Goal: Task Accomplishment & Management: Complete application form

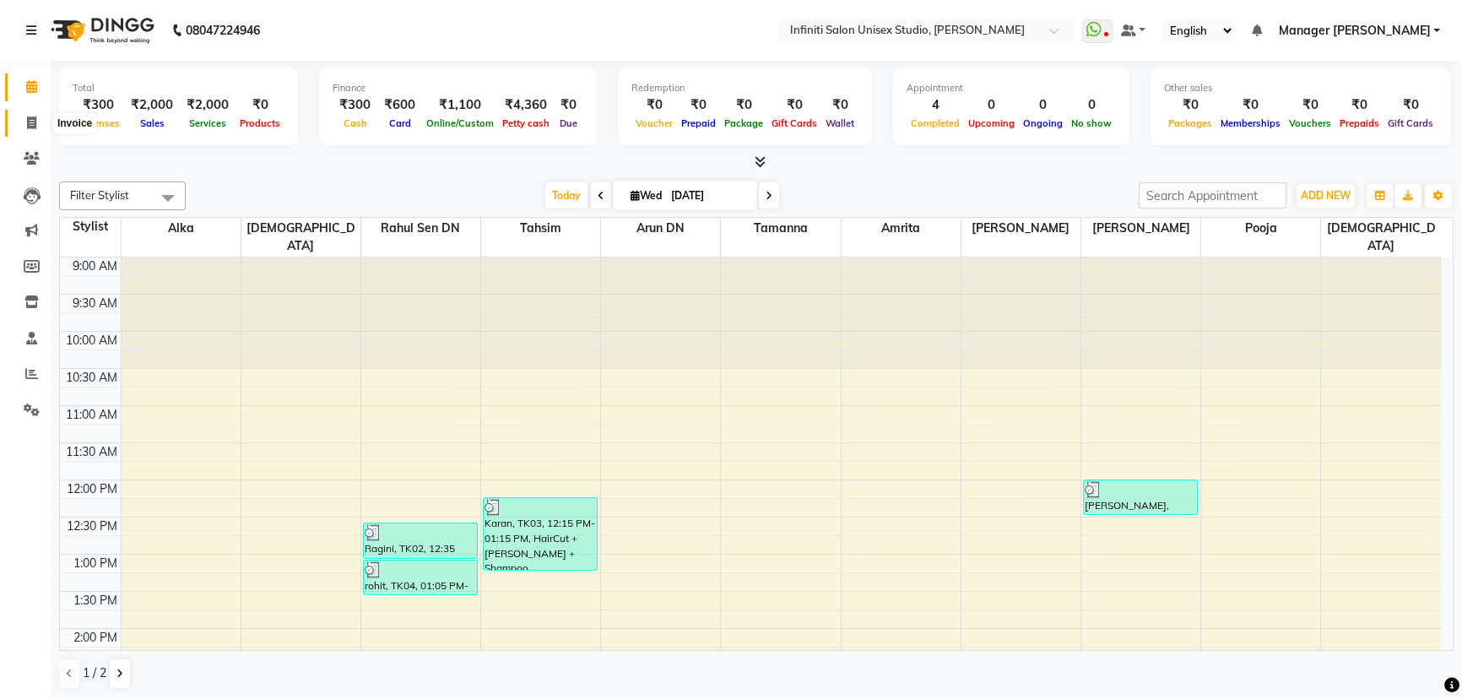
click at [29, 118] on icon at bounding box center [31, 122] width 9 height 13
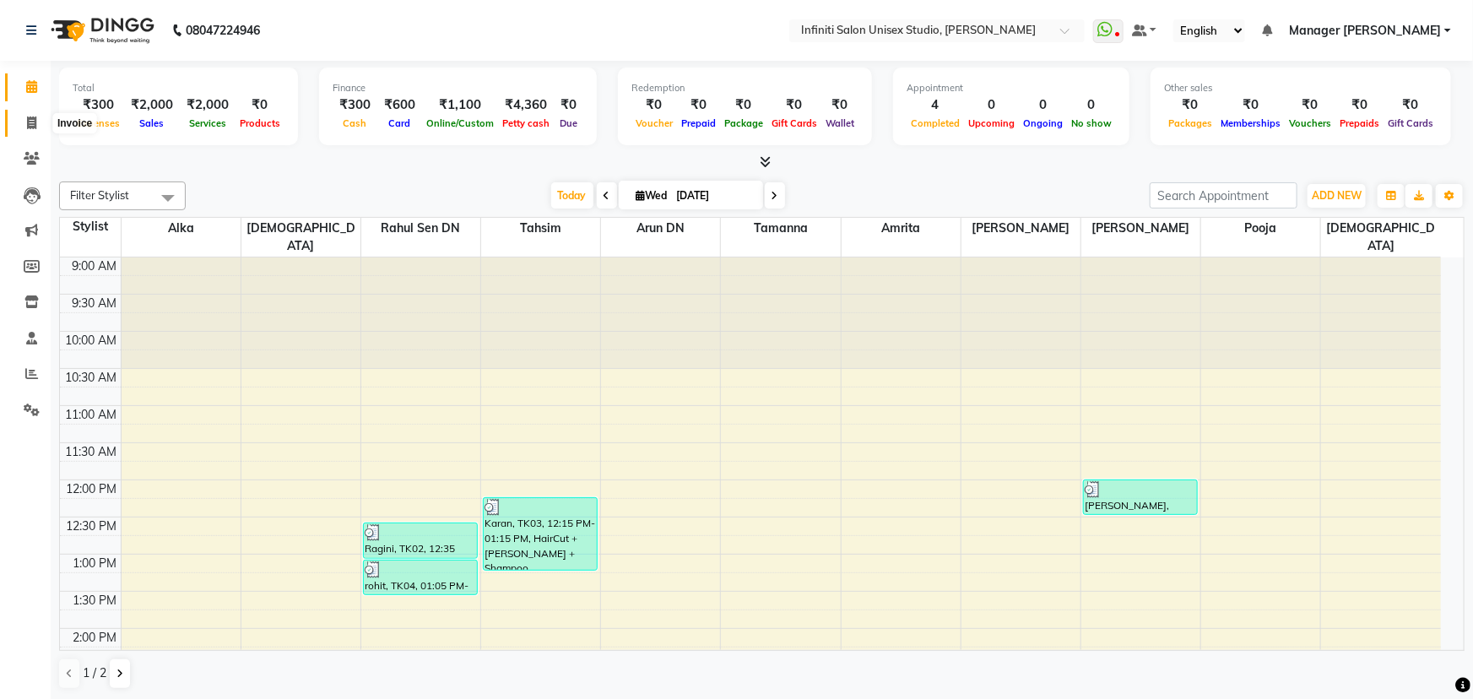
select select "6511"
select select "service"
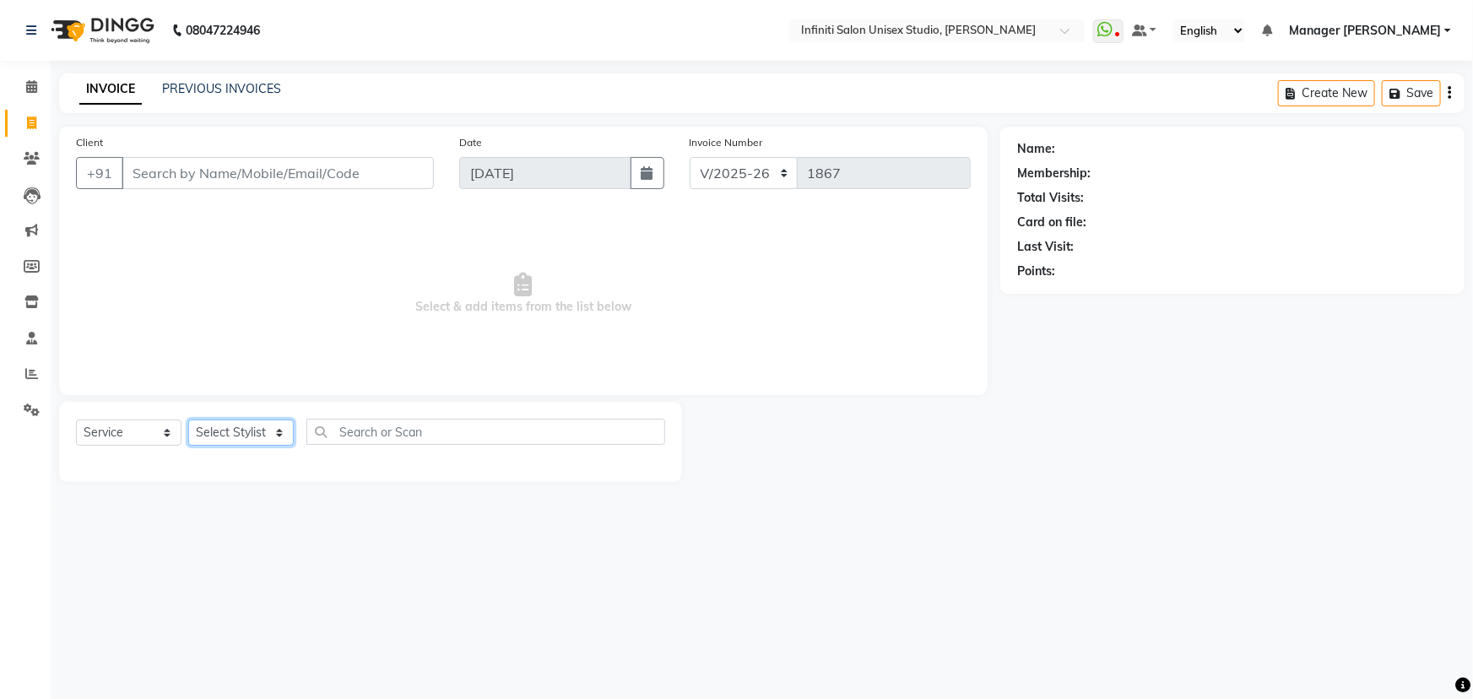
click at [238, 430] on select "Select Stylist Alka Amrita Arun DN Bharti [PERSON_NAME] Owner [PERSON_NAME] DN …" at bounding box center [240, 432] width 105 height 26
select select "88292"
click at [188, 419] on select "Select Stylist Alka Amrita Arun DN Bharti [PERSON_NAME] Owner [PERSON_NAME] DN …" at bounding box center [240, 432] width 105 height 26
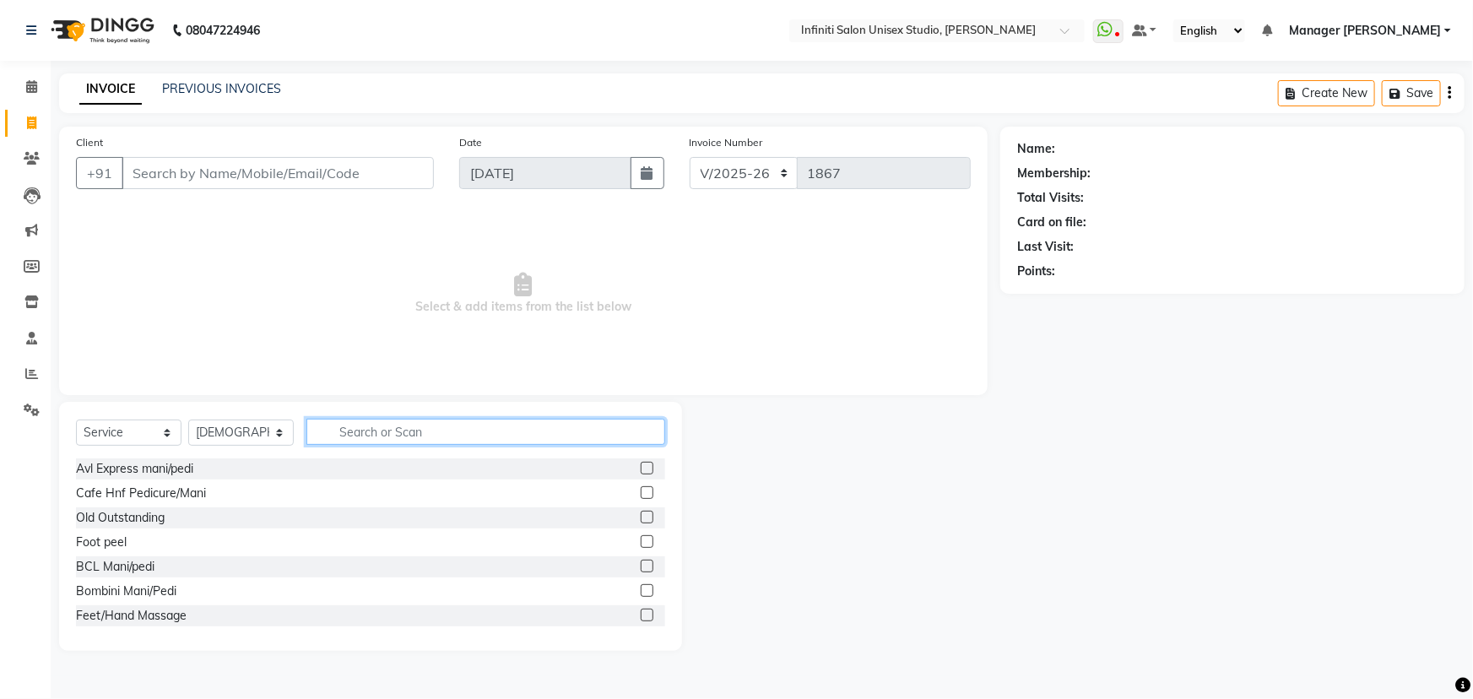
click at [393, 435] on input "text" at bounding box center [485, 432] width 359 height 26
type input "threa"
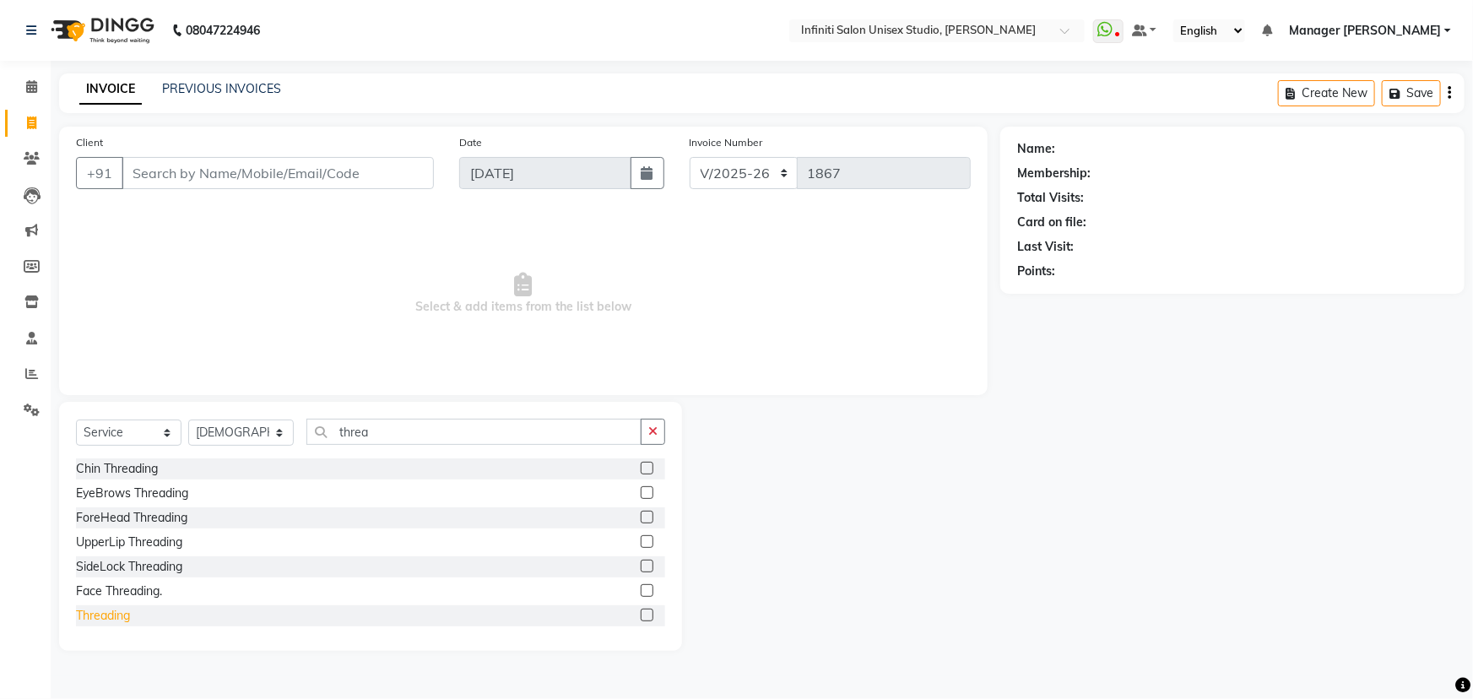
click at [117, 609] on div "Threading" at bounding box center [103, 616] width 54 height 18
checkbox input "false"
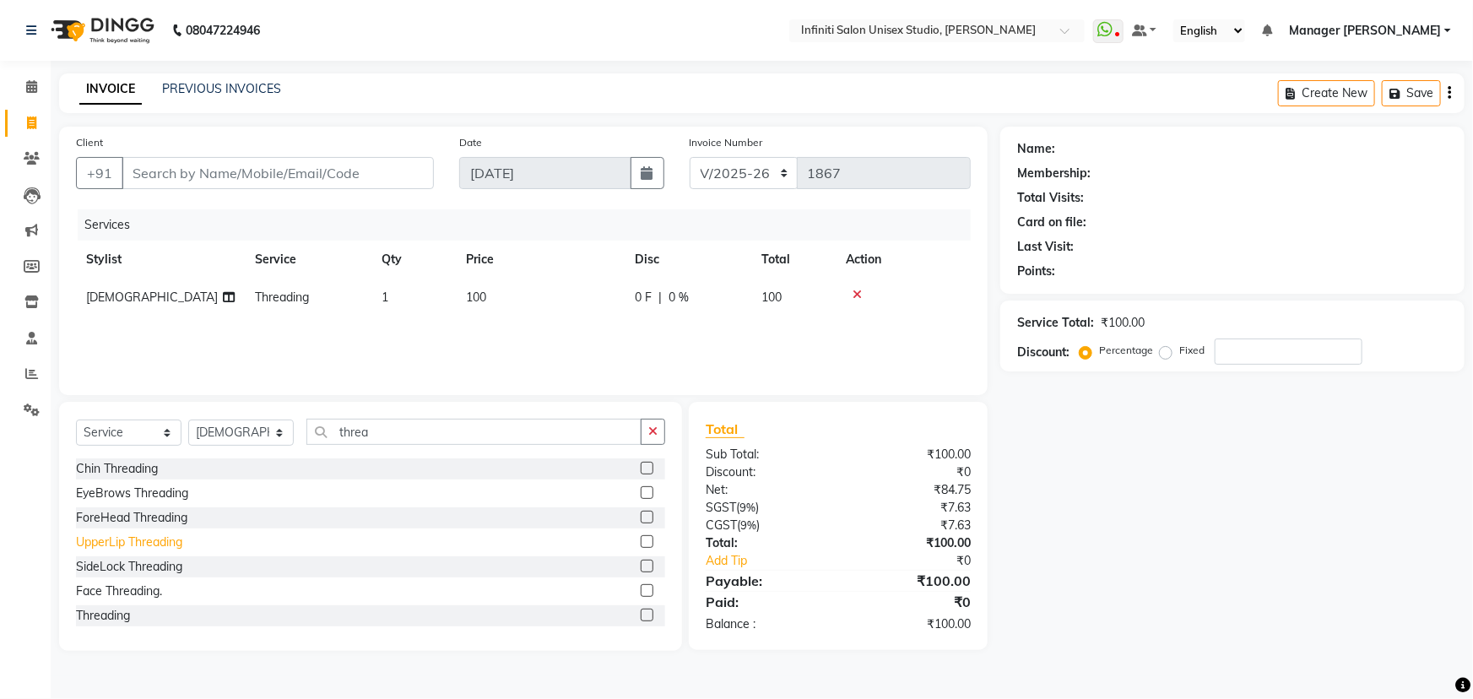
click at [137, 540] on div "UpperLip Threading" at bounding box center [129, 542] width 106 height 18
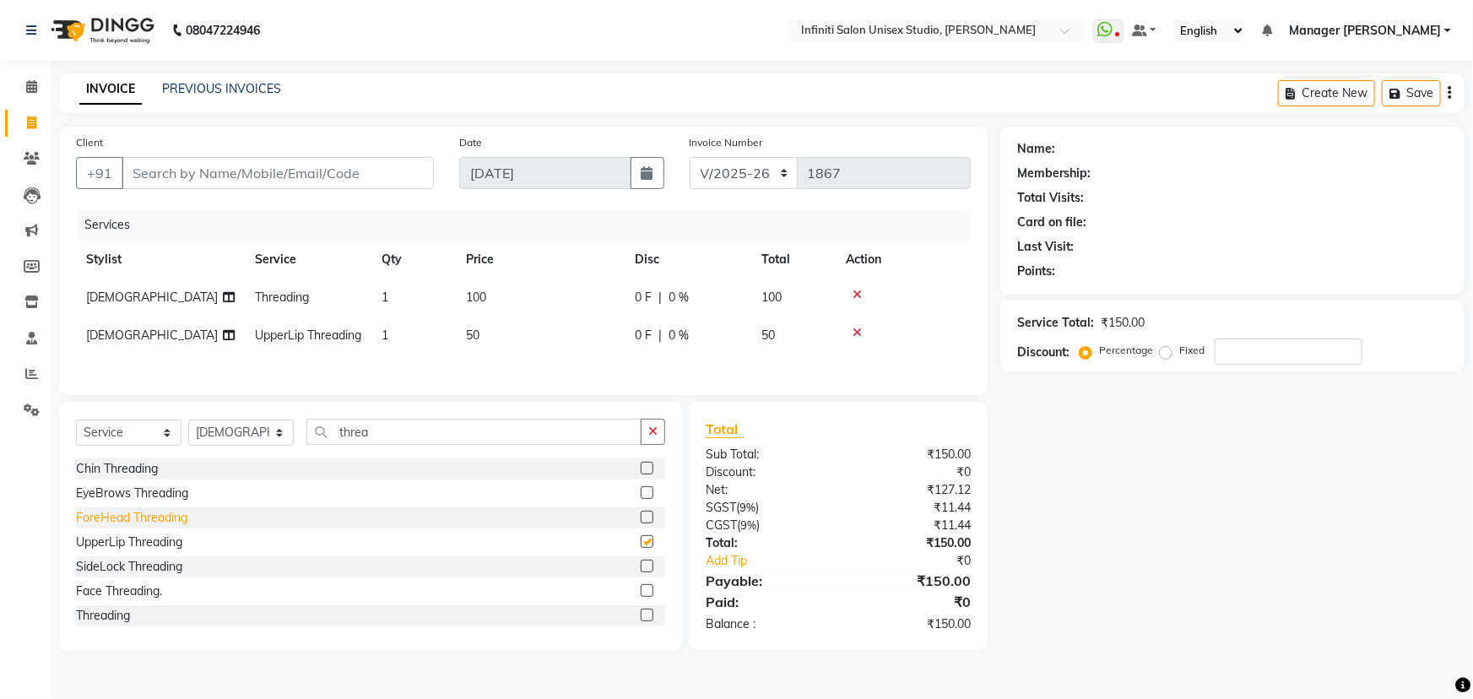
checkbox input "false"
click at [147, 527] on div "ForeHead Threading" at bounding box center [131, 518] width 111 height 18
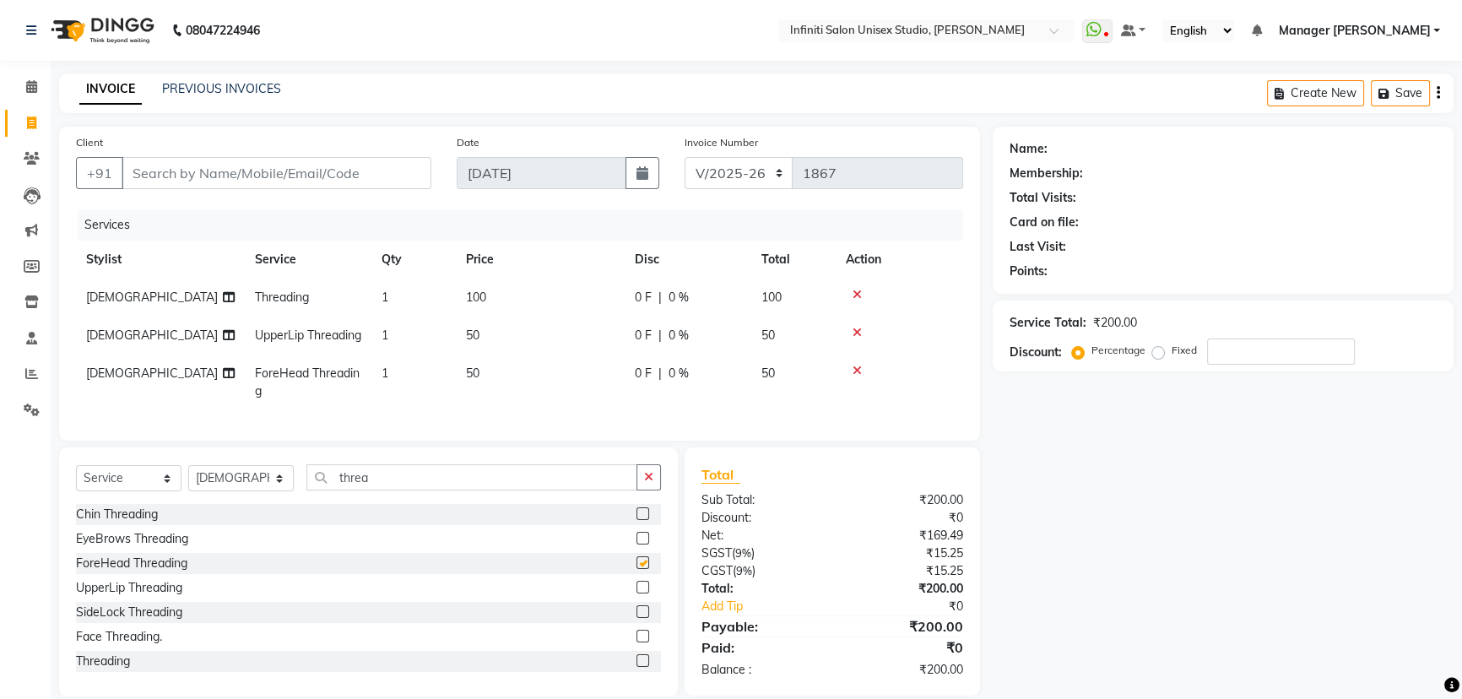
checkbox input "false"
click at [273, 176] on input "Client" at bounding box center [277, 173] width 310 height 32
click at [154, 179] on input "Client" at bounding box center [277, 173] width 310 height 32
click at [326, 177] on input "Client" at bounding box center [277, 173] width 310 height 32
type input "7"
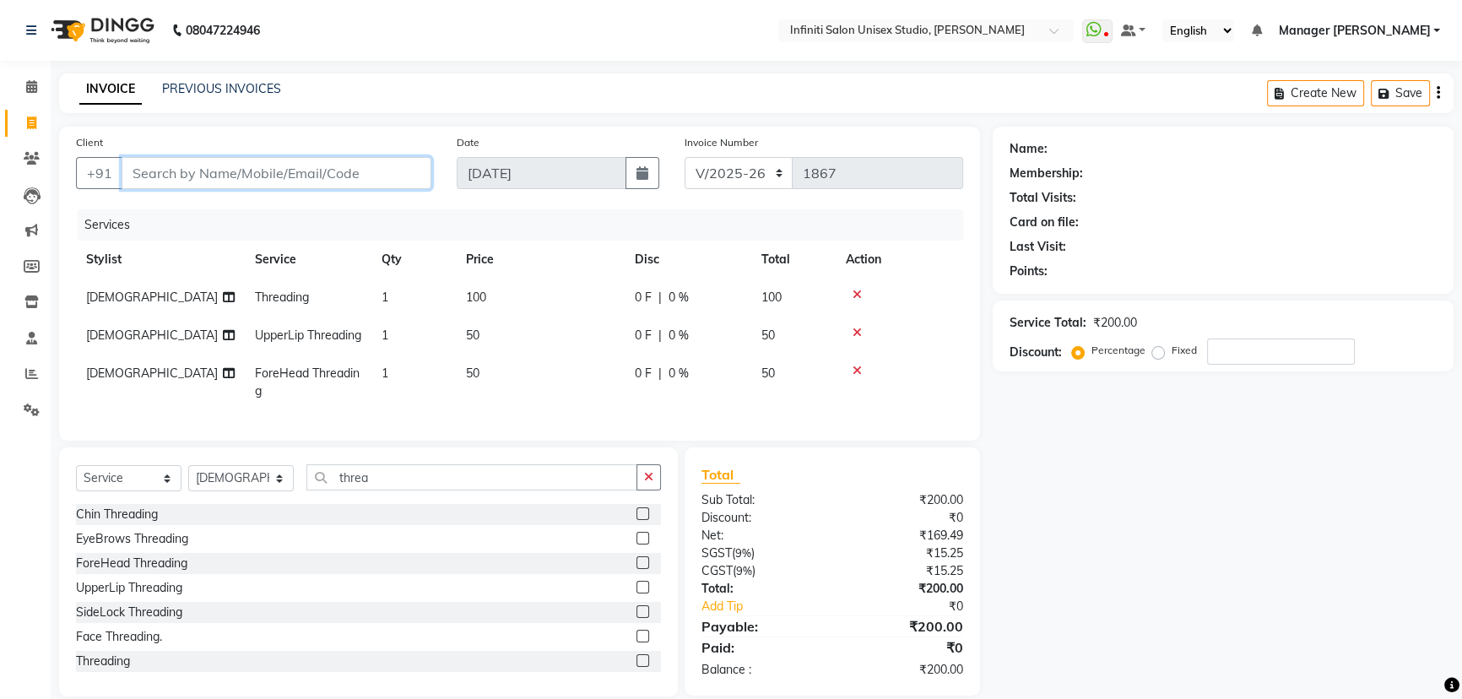
type input "0"
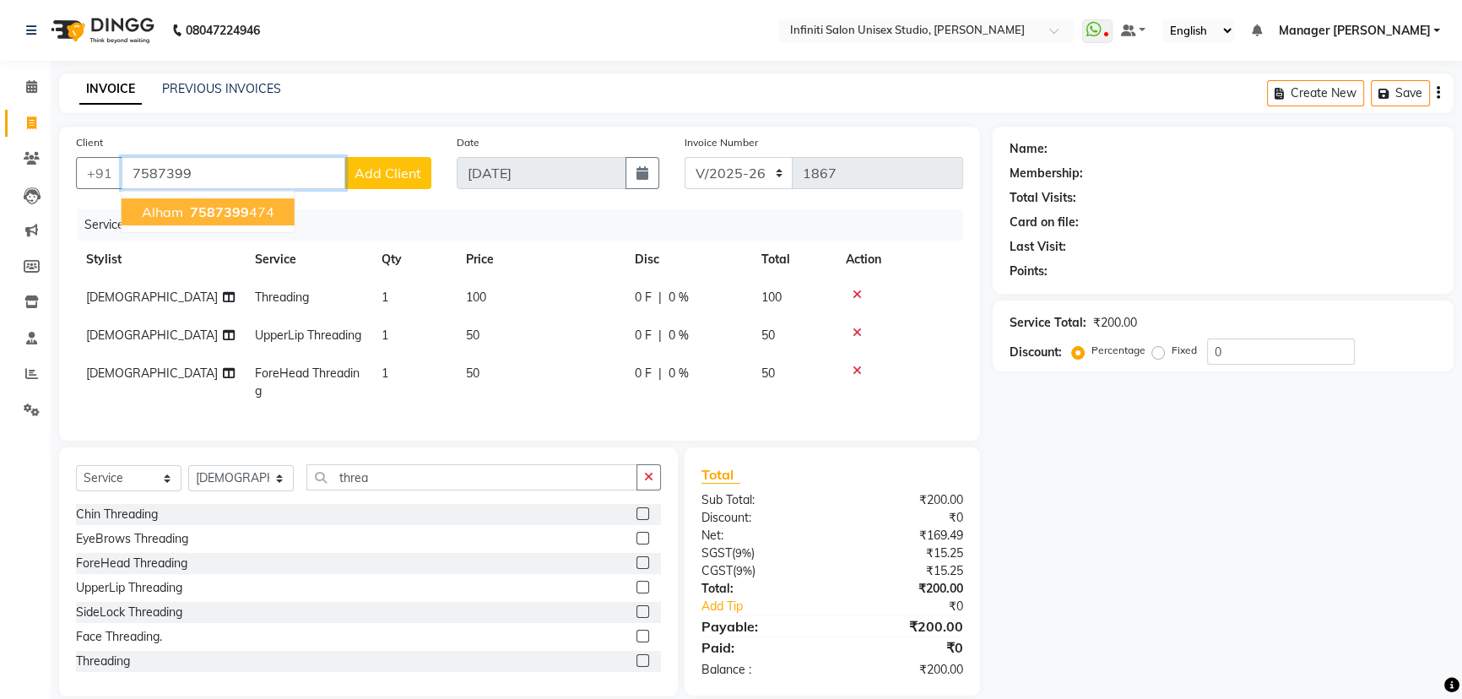
click at [220, 219] on span "7587399" at bounding box center [219, 211] width 59 height 17
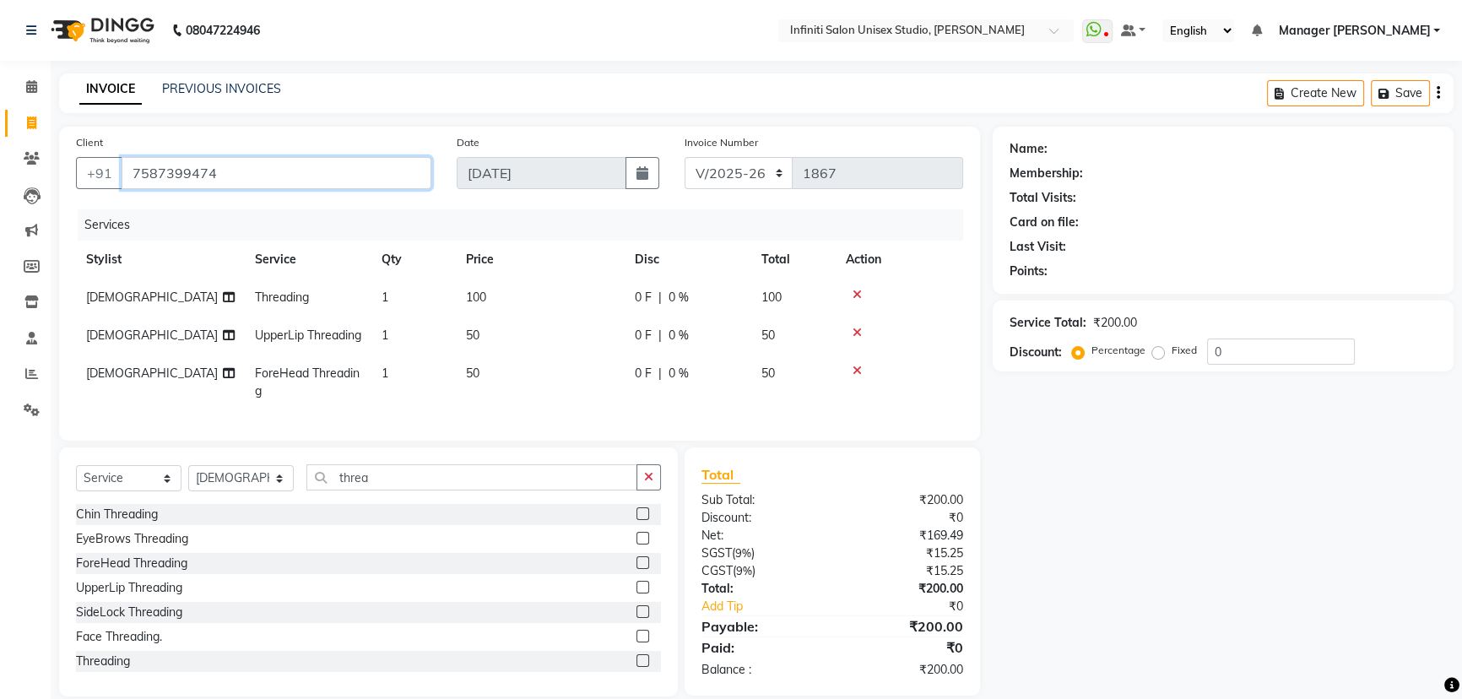
type input "7587399474"
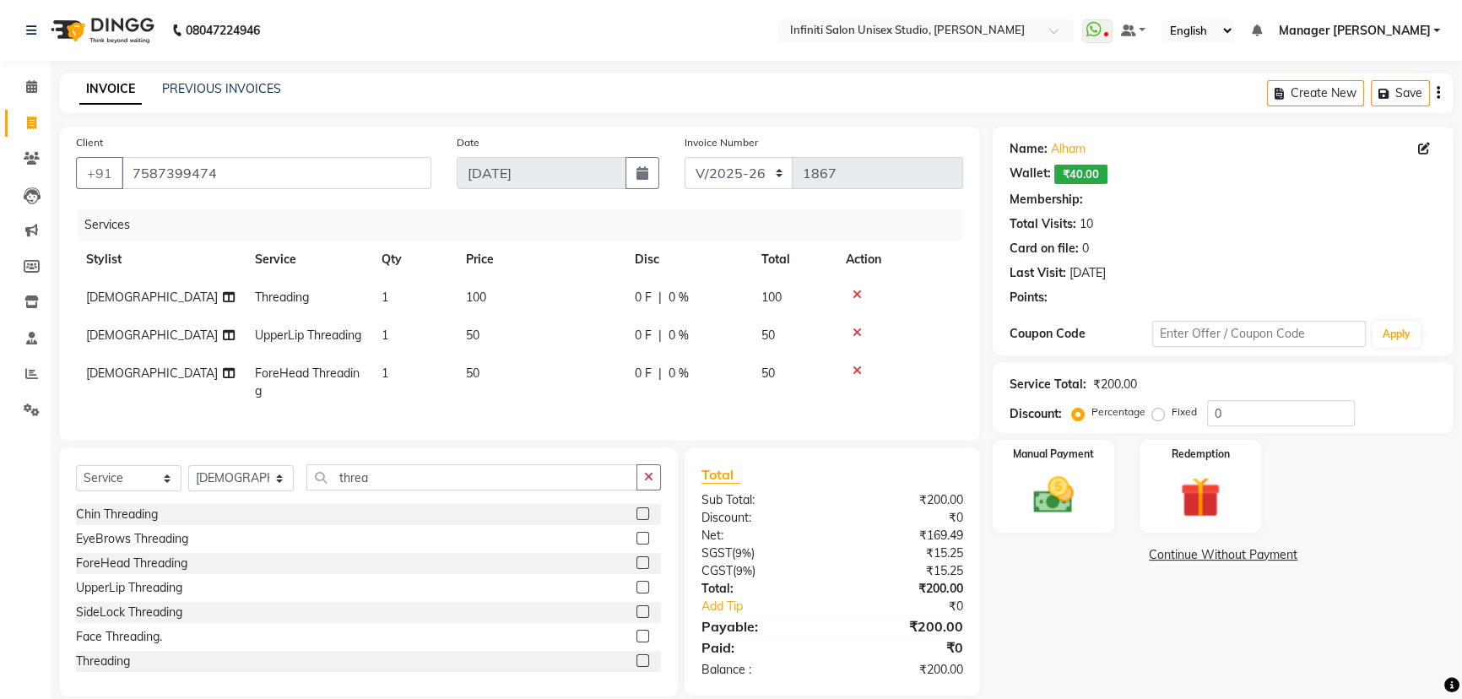
select select "1: Object"
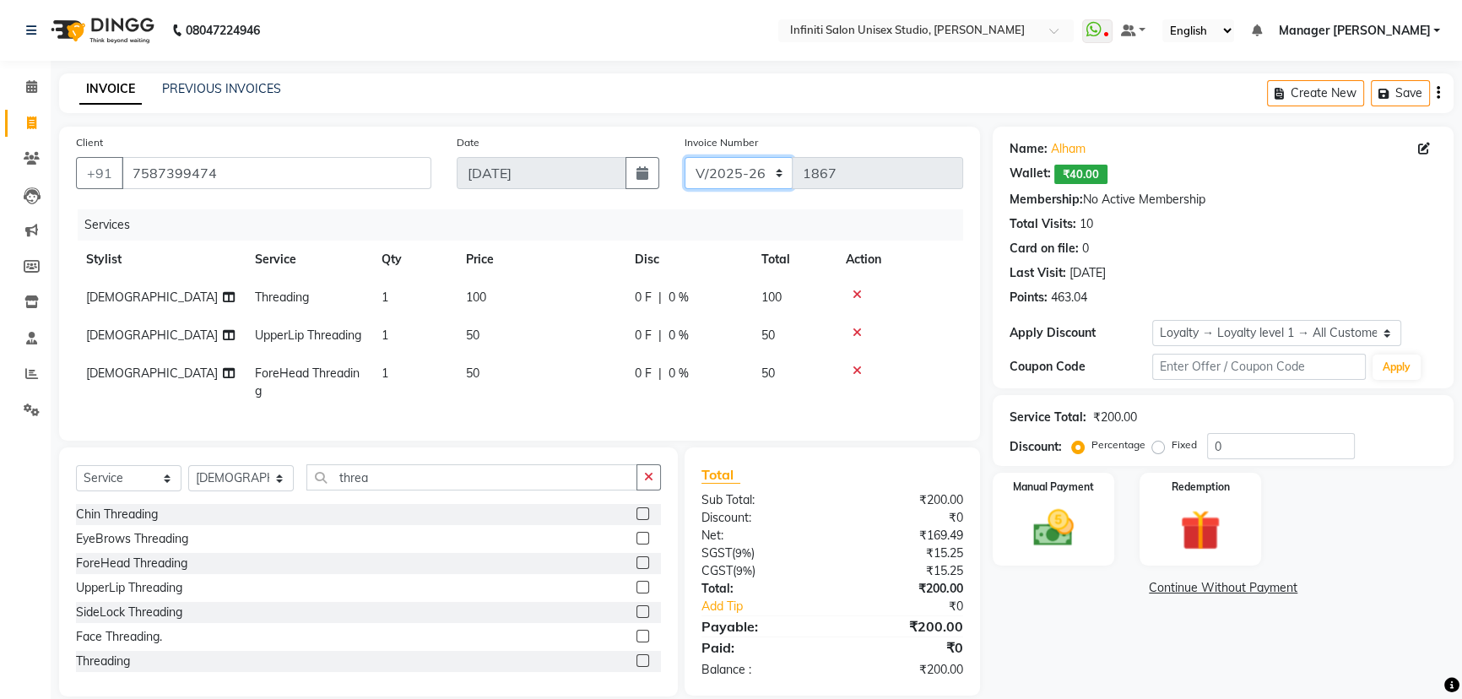
click at [753, 169] on select "CI/2025-26 V/2025-26" at bounding box center [738, 173] width 109 height 32
click at [684, 157] on select "CI/2025-26 V/2025-26" at bounding box center [738, 173] width 109 height 32
click at [742, 182] on select "CI/2025-26 V/2025-26" at bounding box center [738, 173] width 109 height 32
select select "7941"
click at [684, 157] on select "CI/2025-26 V/2025-26" at bounding box center [738, 173] width 109 height 32
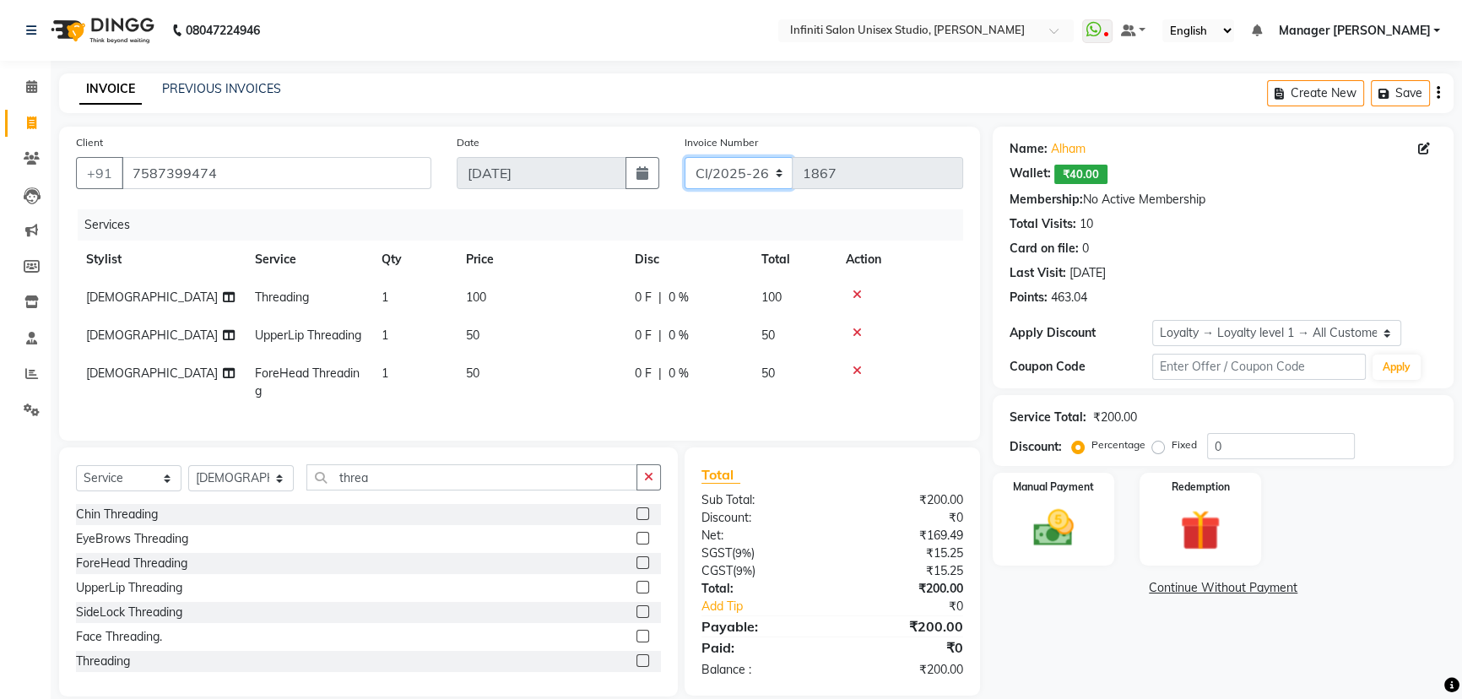
type input "0868"
click at [1056, 532] on img at bounding box center [1053, 528] width 68 height 48
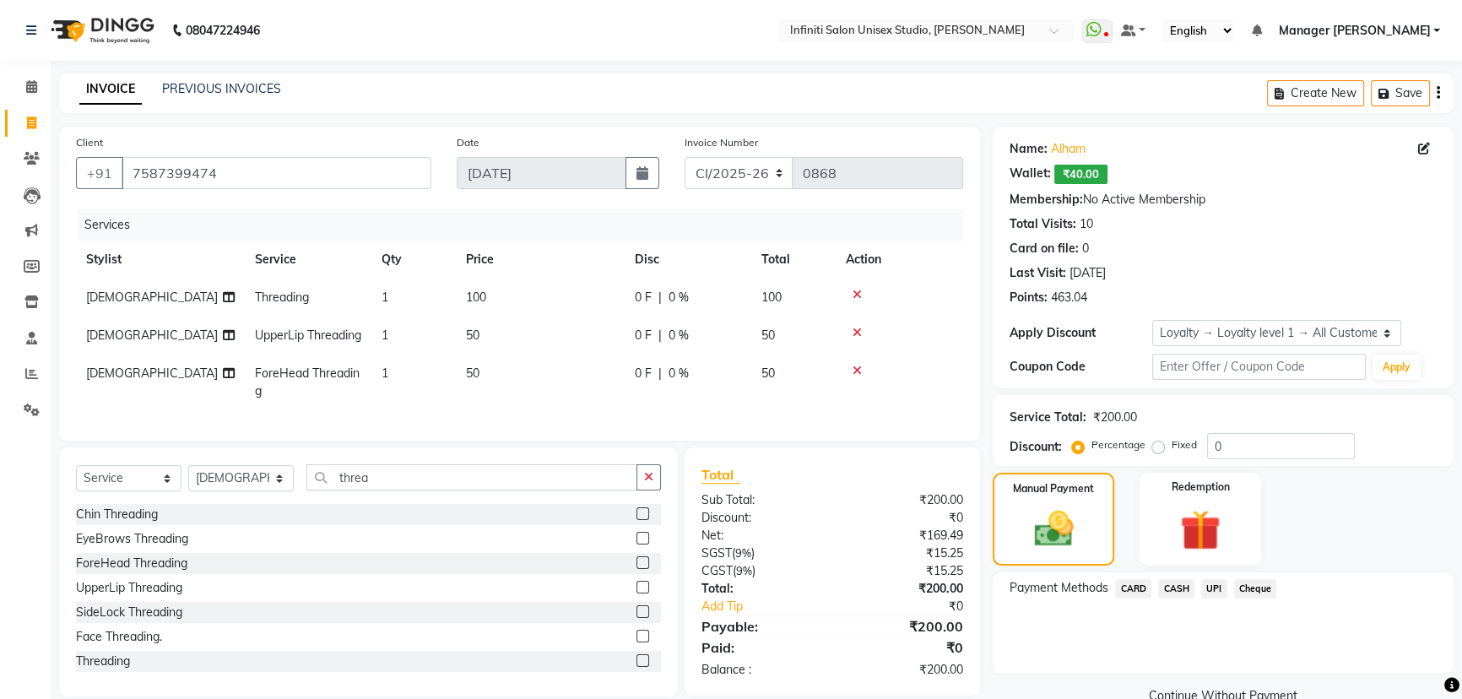
click at [1183, 593] on span "CASH" at bounding box center [1176, 588] width 36 height 19
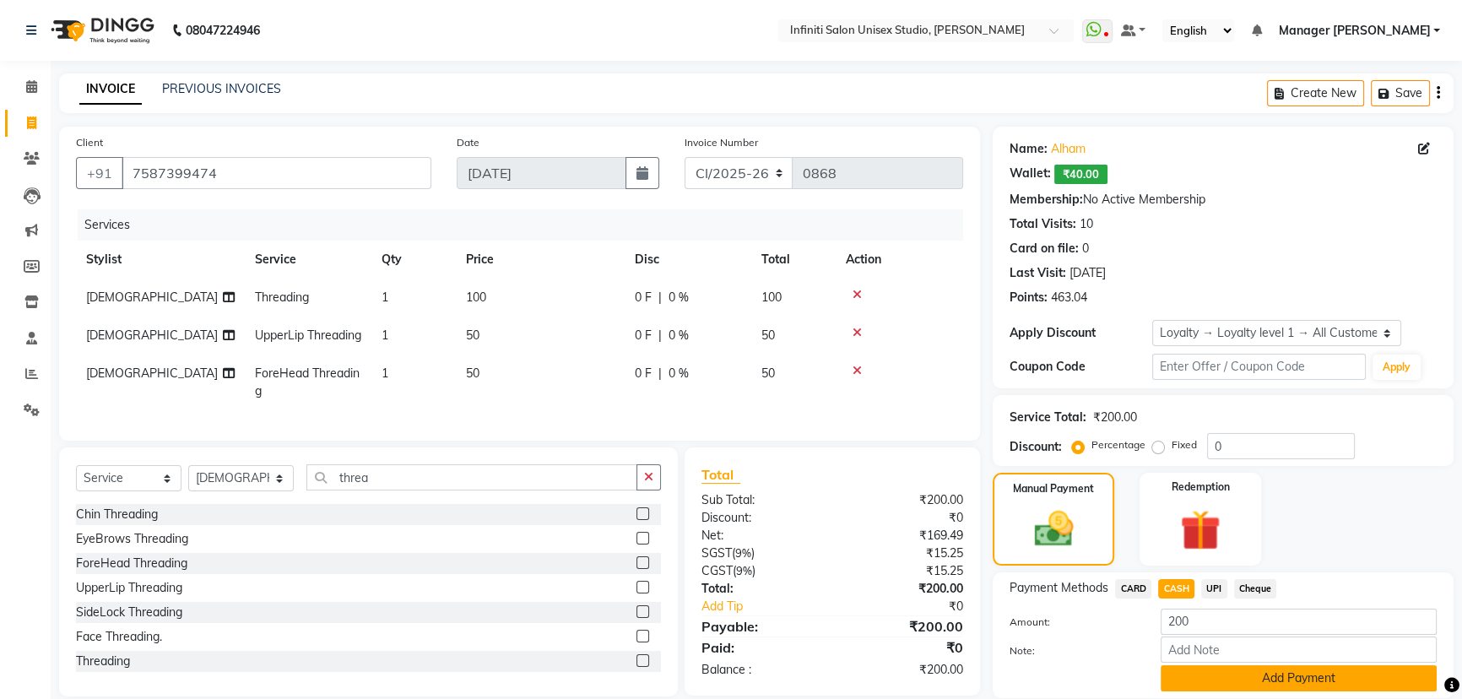
click at [1194, 673] on button "Add Payment" at bounding box center [1298, 678] width 276 height 26
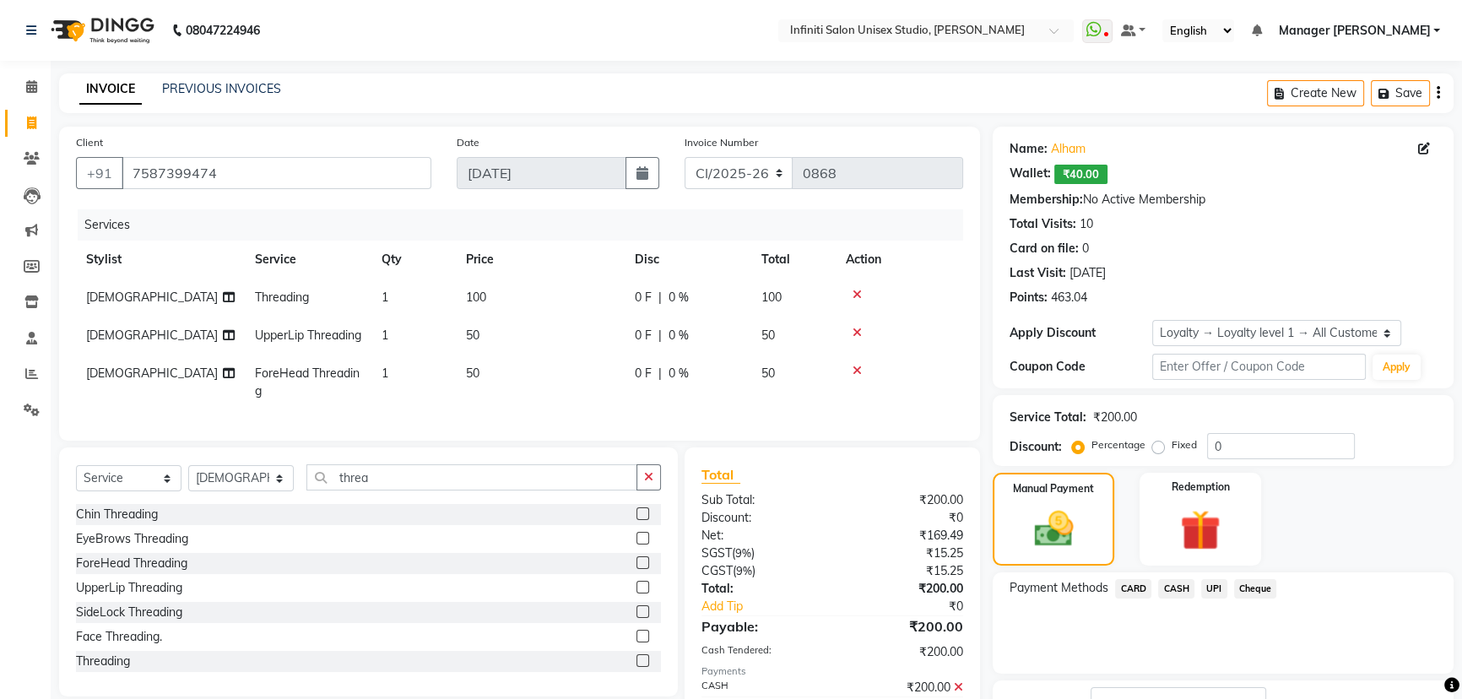
scroll to position [195, 0]
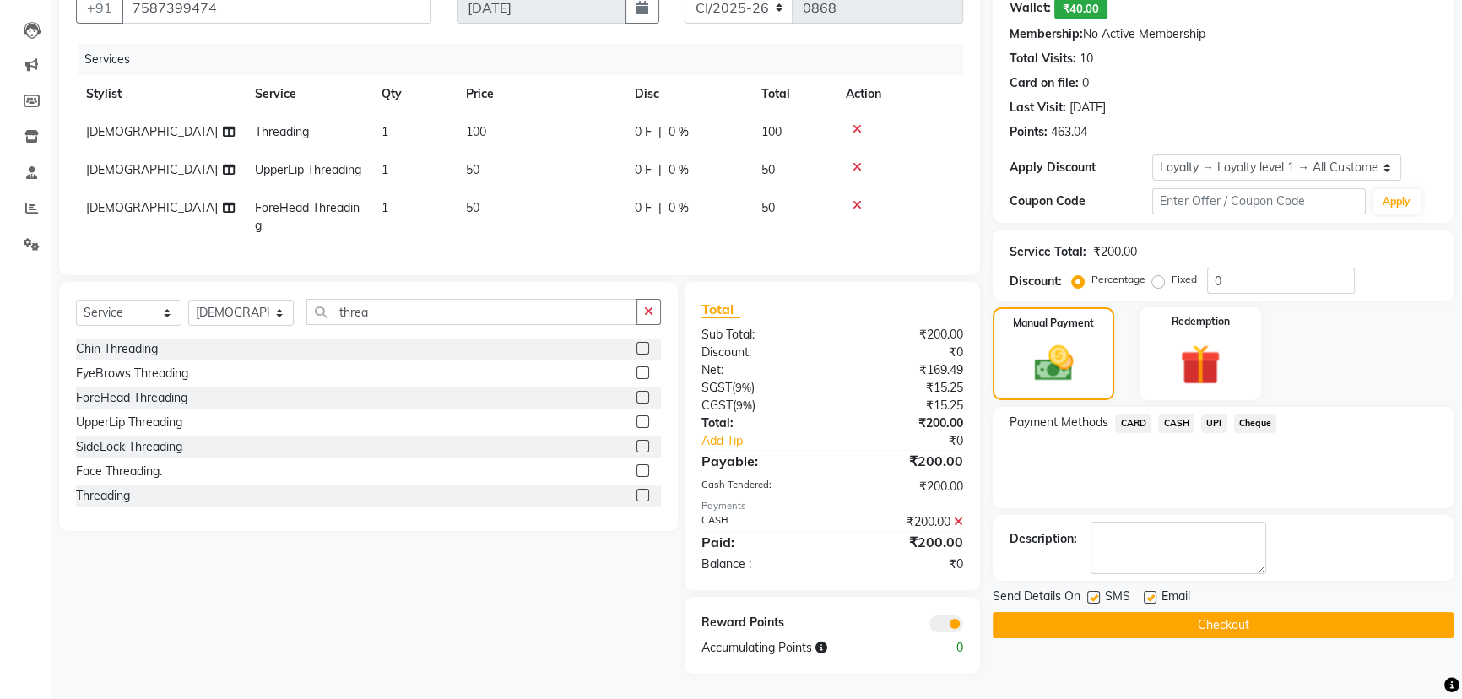
click at [1066, 612] on button "Checkout" at bounding box center [1222, 625] width 461 height 26
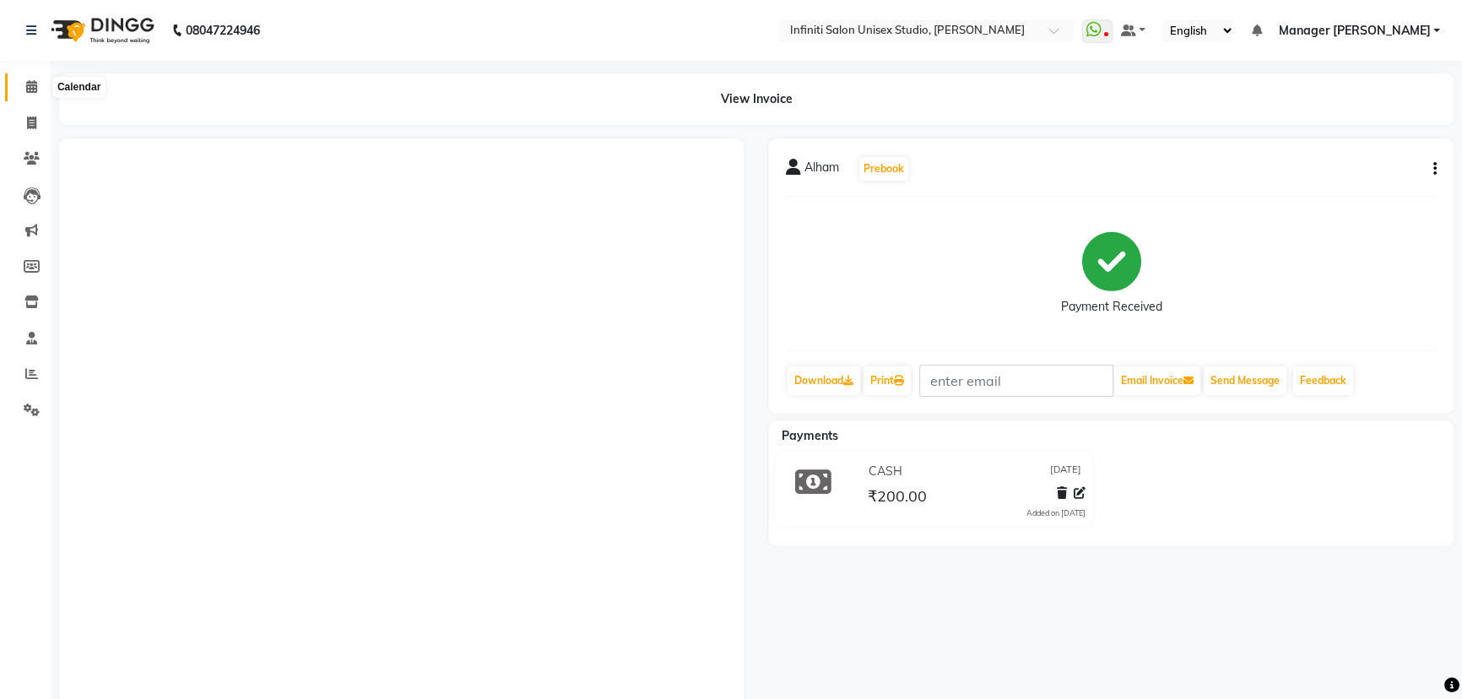
click at [19, 79] on span at bounding box center [32, 87] width 30 height 19
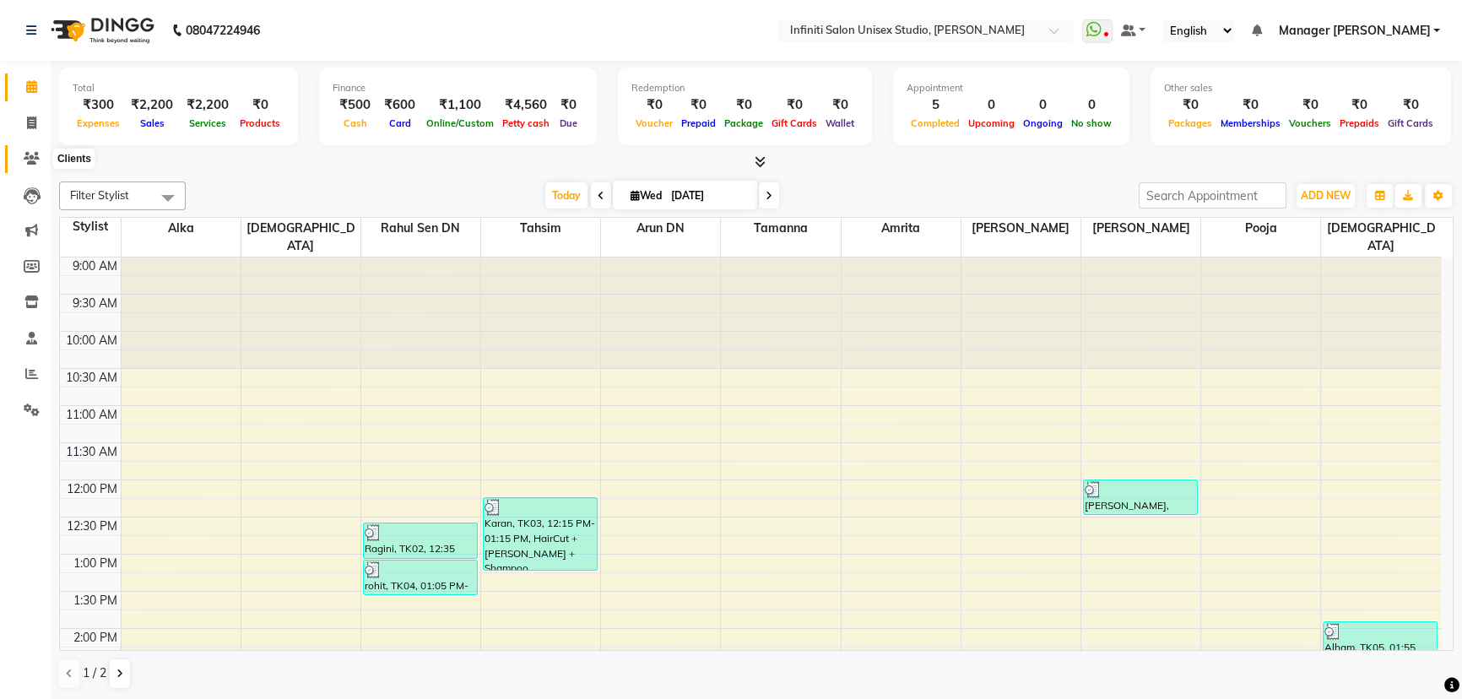
click at [29, 152] on icon at bounding box center [32, 158] width 16 height 13
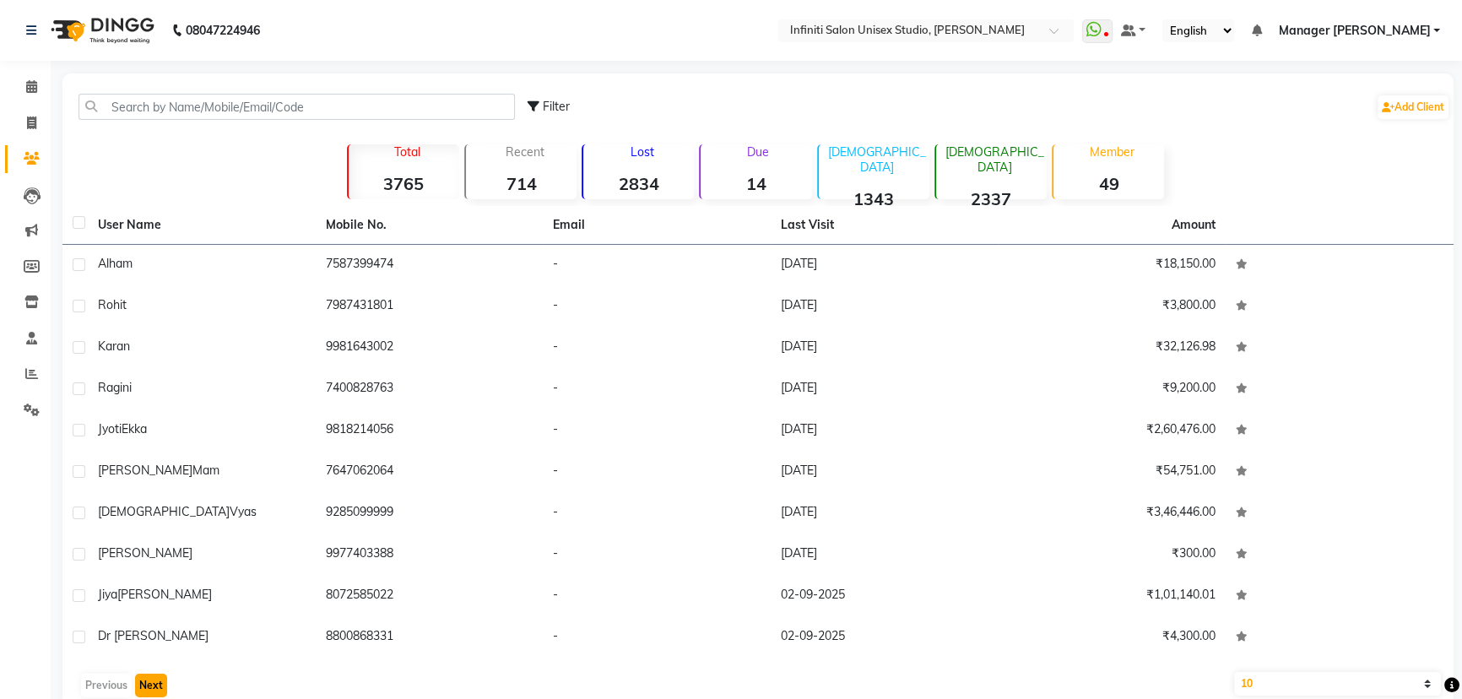
click at [147, 676] on button "Next" at bounding box center [151, 685] width 32 height 24
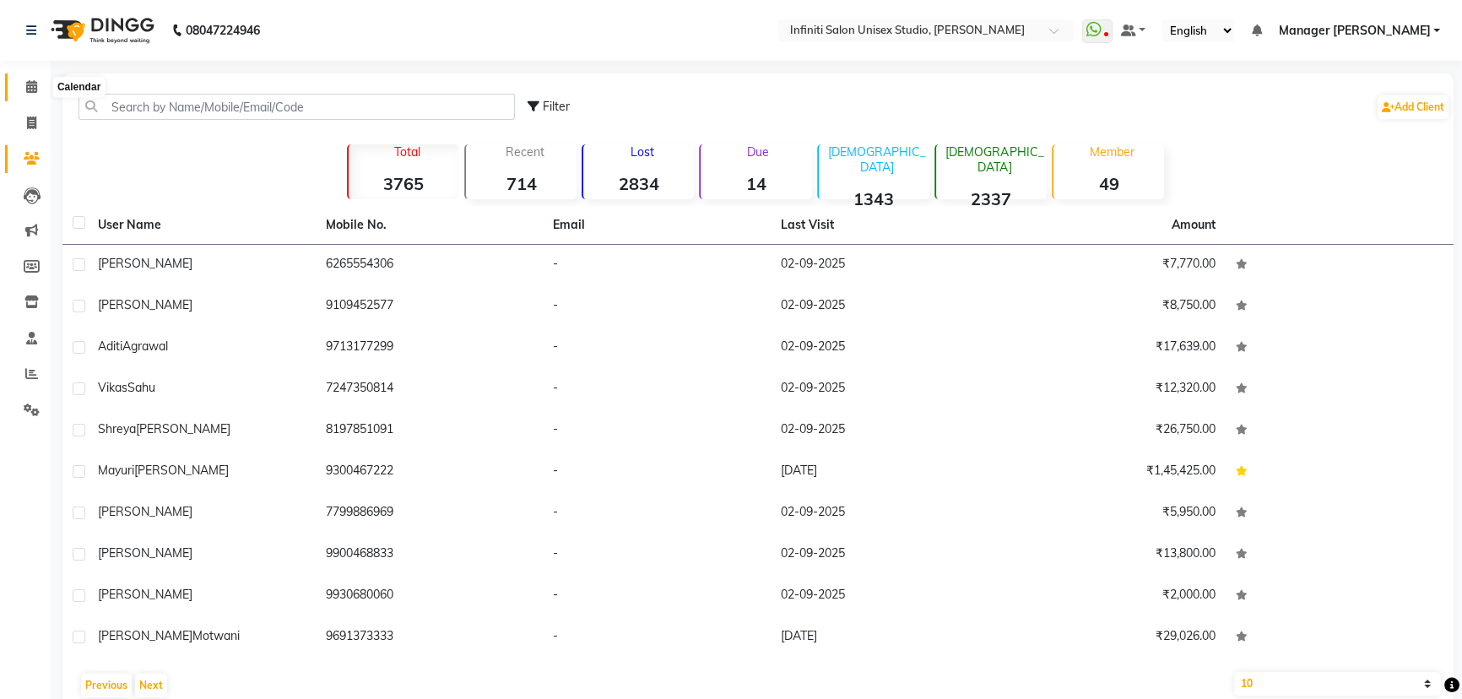
click at [24, 76] on link "Calendar" at bounding box center [25, 87] width 41 height 28
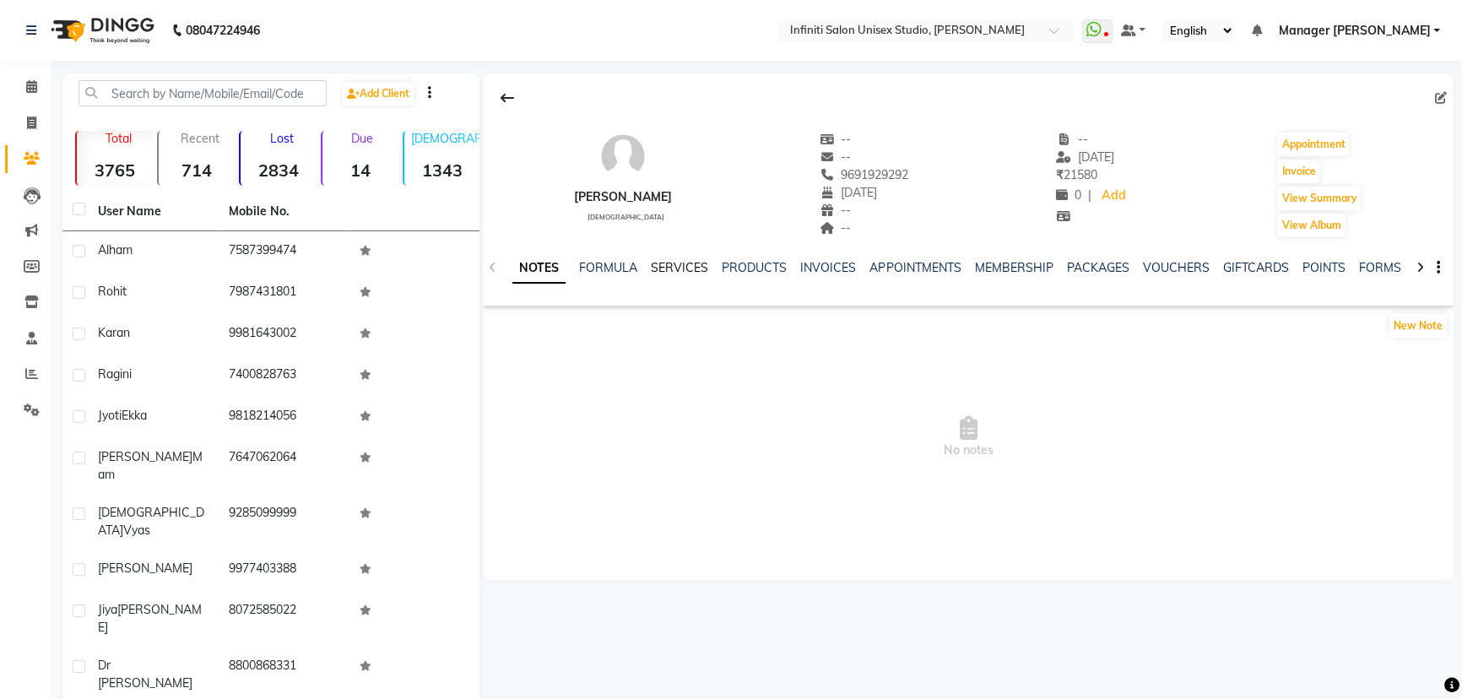
click at [669, 264] on link "SERVICES" at bounding box center [679, 267] width 57 height 15
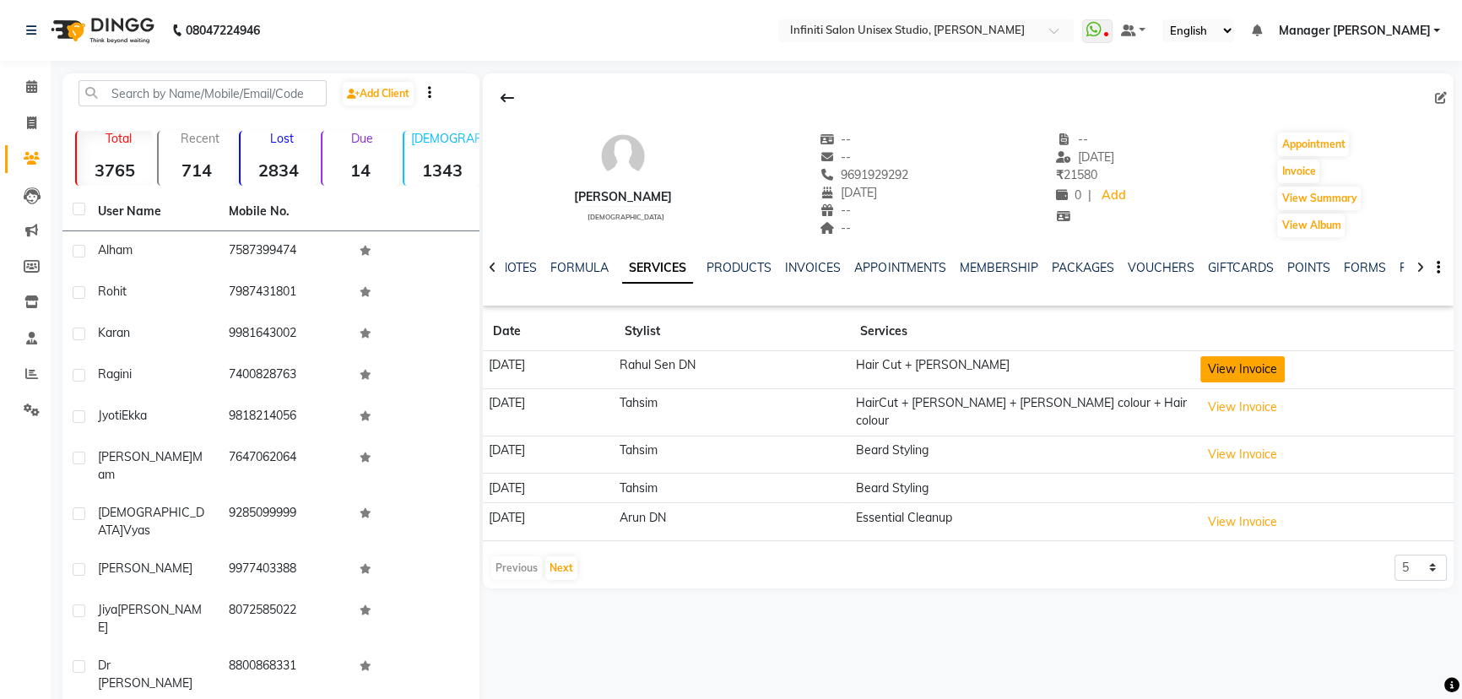
click at [1271, 374] on button "View Invoice" at bounding box center [1242, 369] width 84 height 26
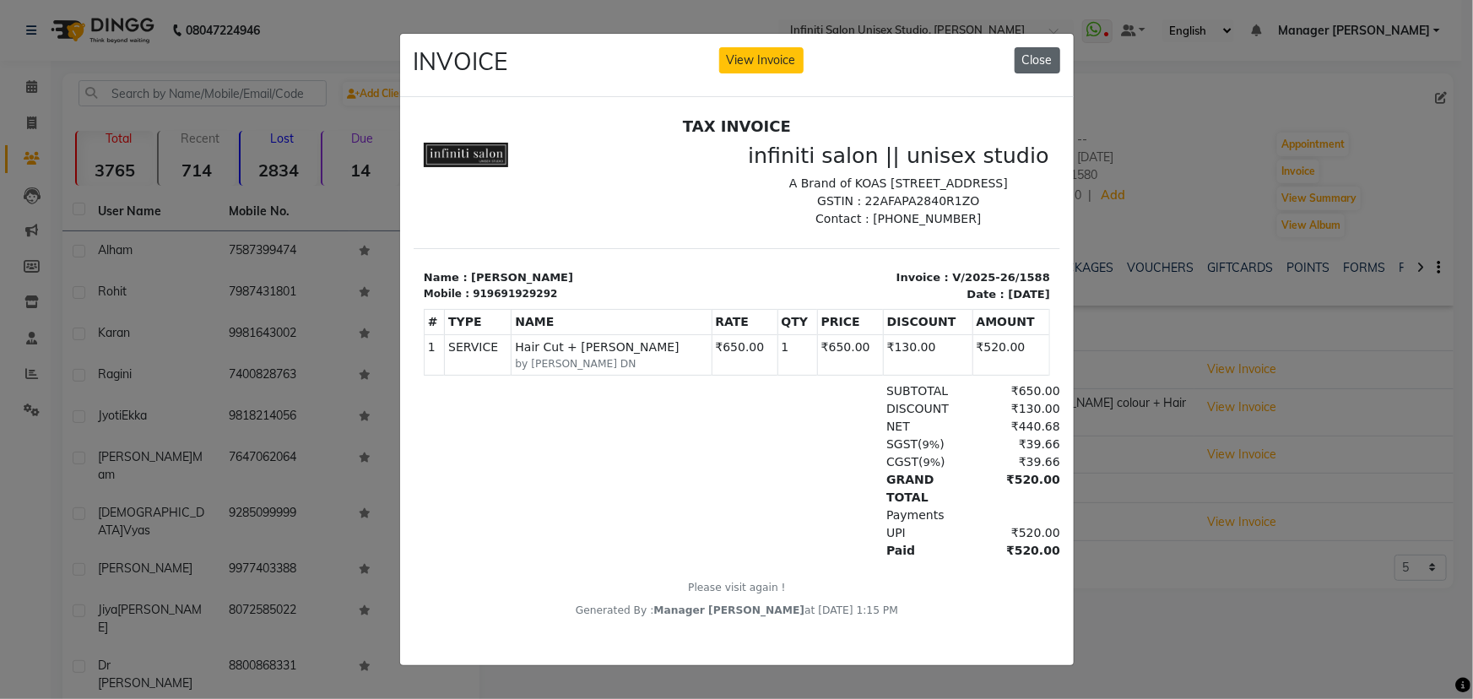
click at [1035, 51] on button "Close" at bounding box center [1037, 60] width 46 height 26
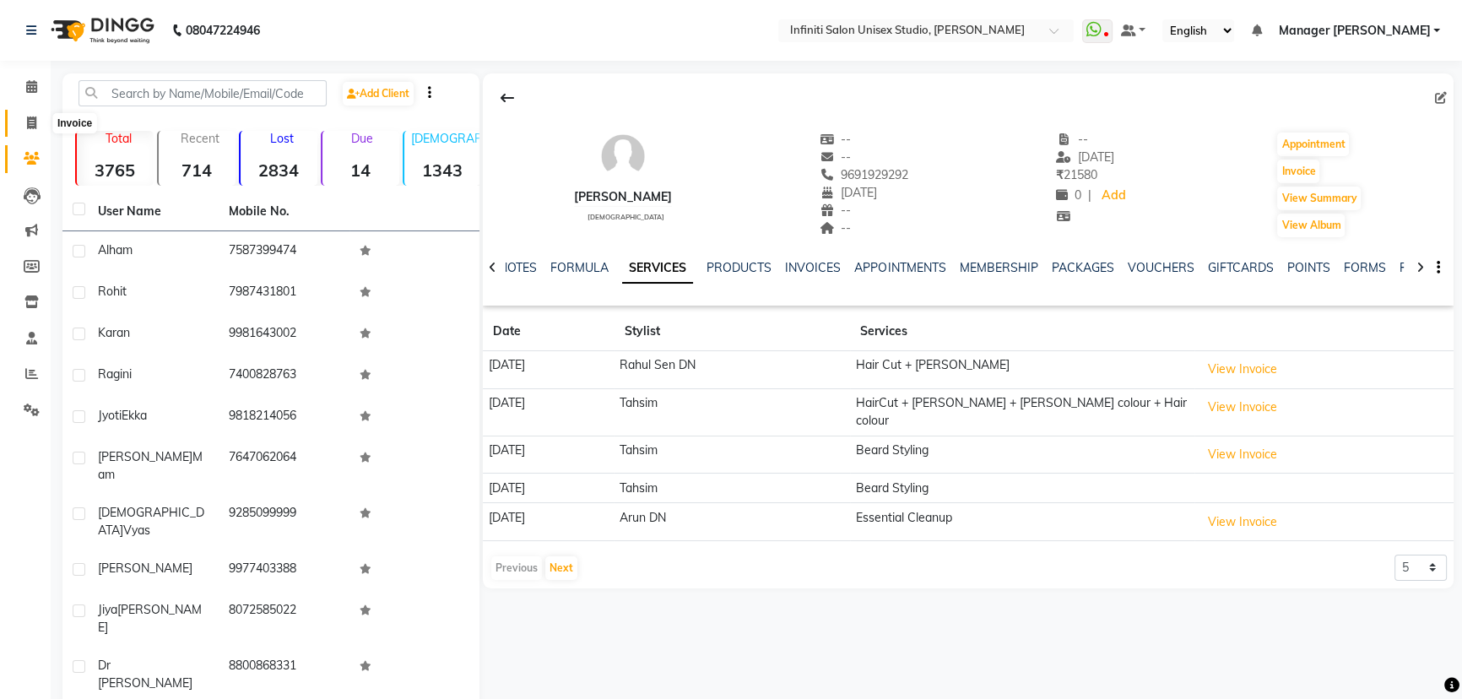
click at [27, 124] on icon at bounding box center [31, 122] width 9 height 13
select select "6511"
select select "service"
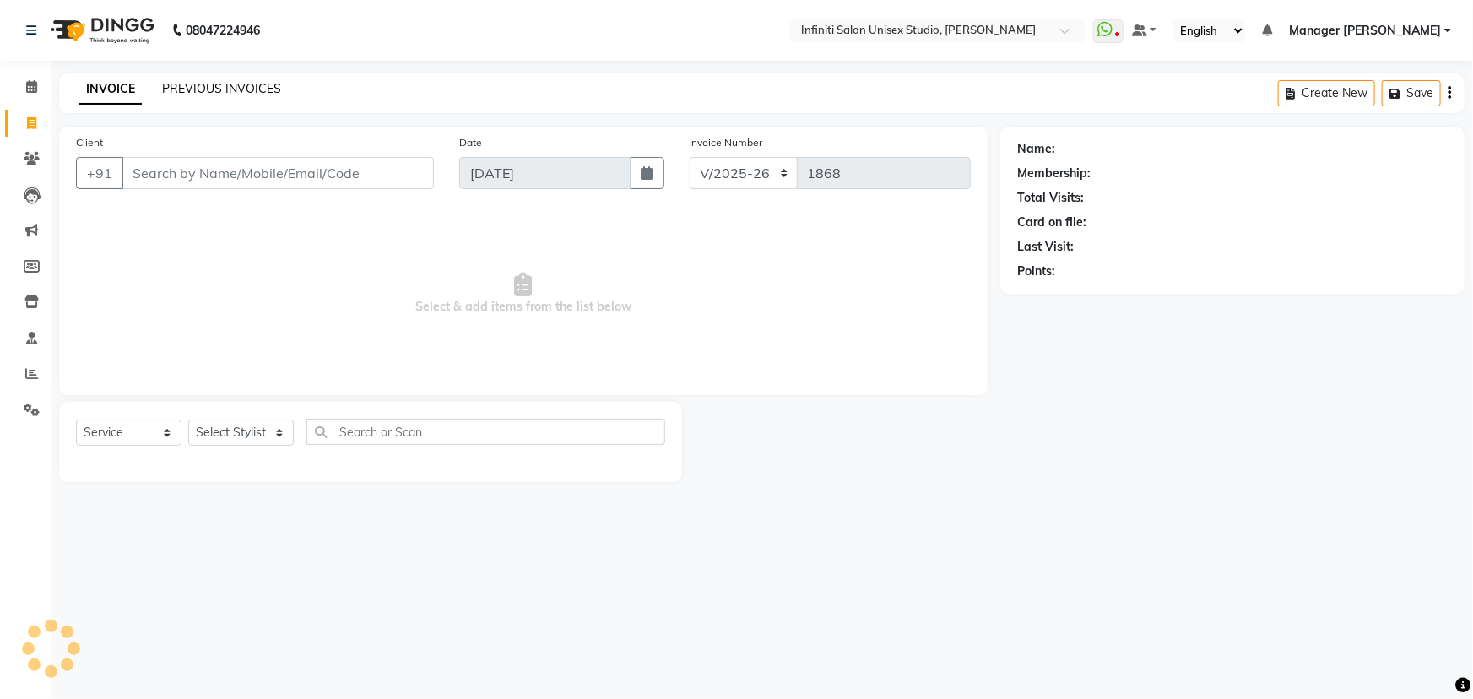
click at [216, 92] on link "PREVIOUS INVOICES" at bounding box center [221, 88] width 119 height 15
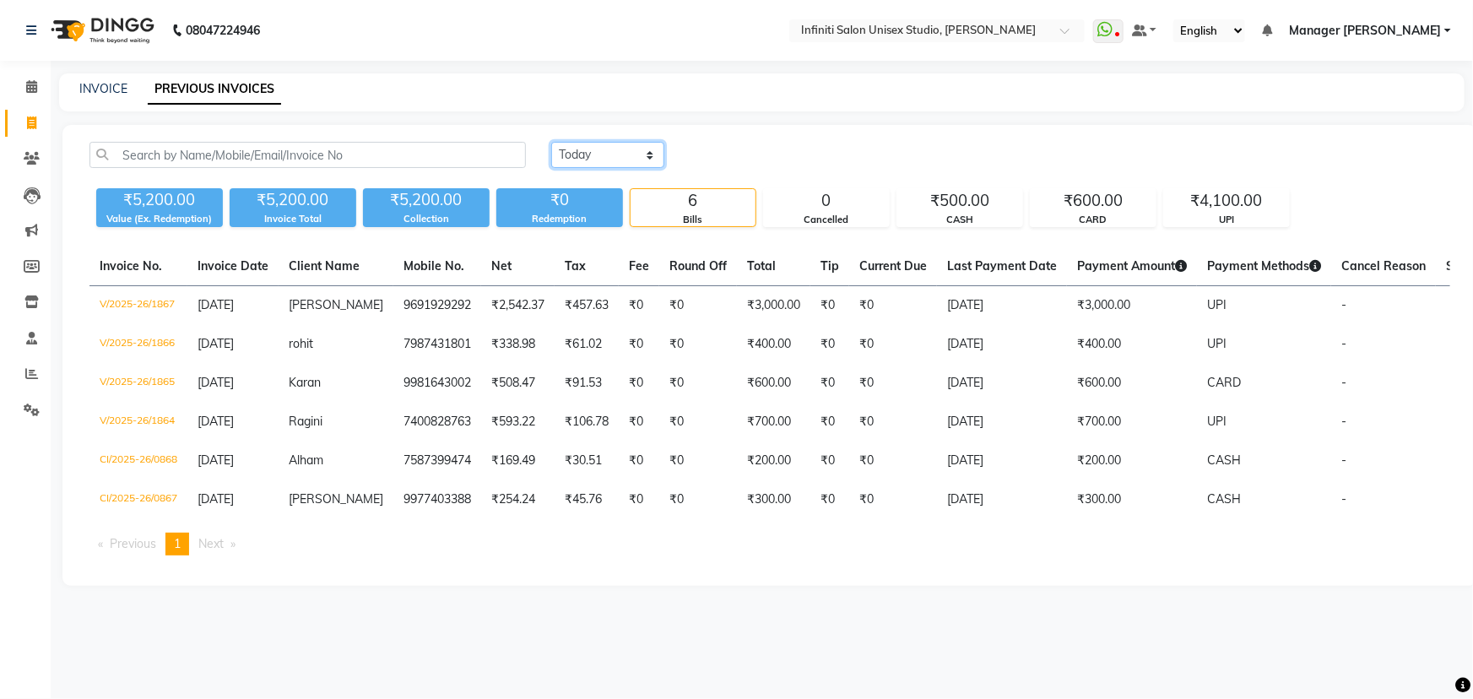
click at [636, 150] on select "[DATE] [DATE] Custom Range" at bounding box center [607, 155] width 113 height 26
select select "[DATE]"
click at [551, 142] on select "[DATE] [DATE] Custom Range" at bounding box center [607, 155] width 113 height 26
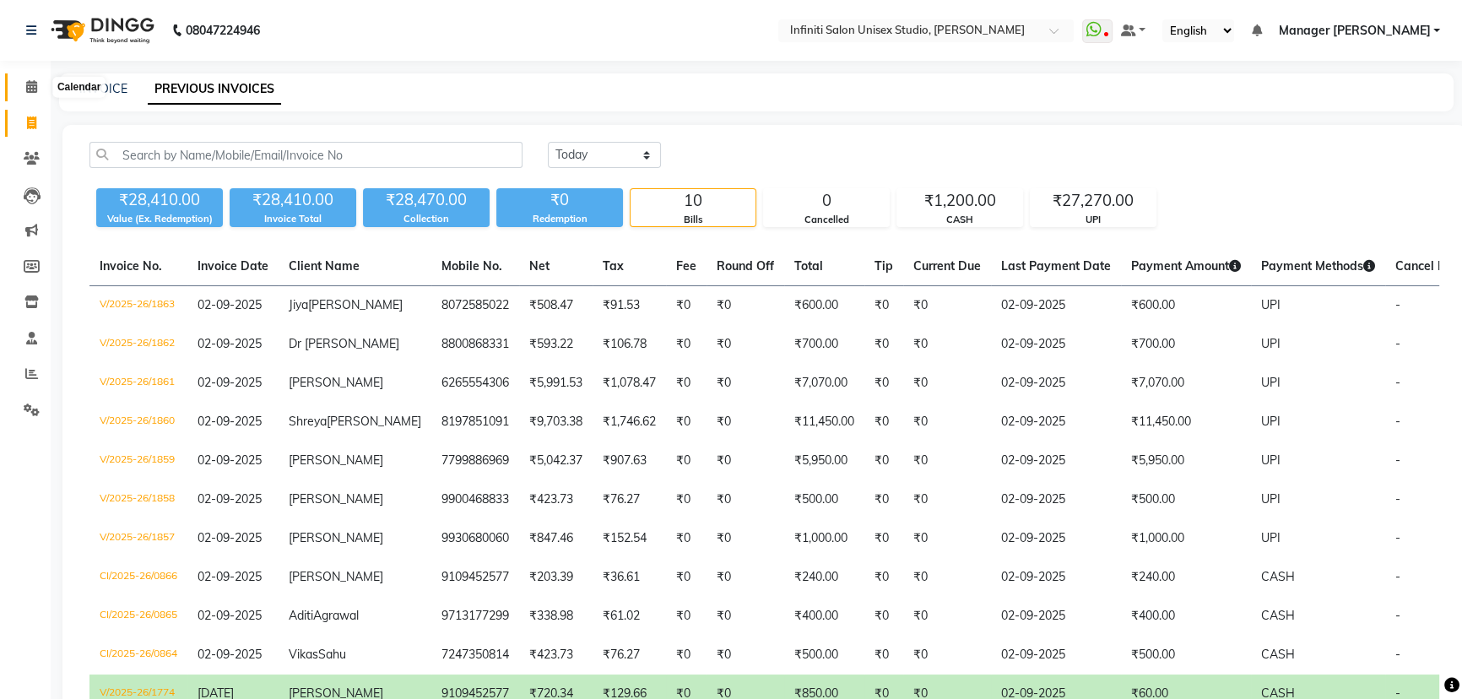
click at [32, 89] on icon at bounding box center [31, 86] width 11 height 13
